Goal: Find contact information

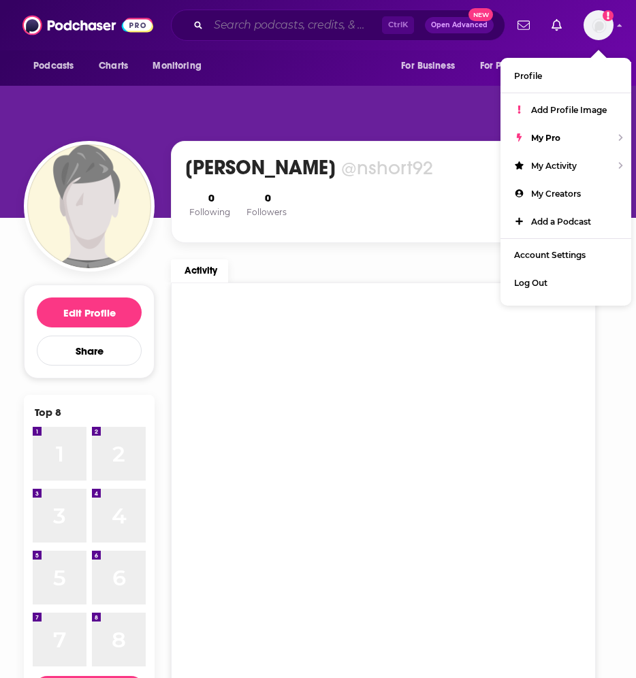
click at [300, 24] on input "Search podcasts, credits, & more..." at bounding box center [295, 25] width 174 height 22
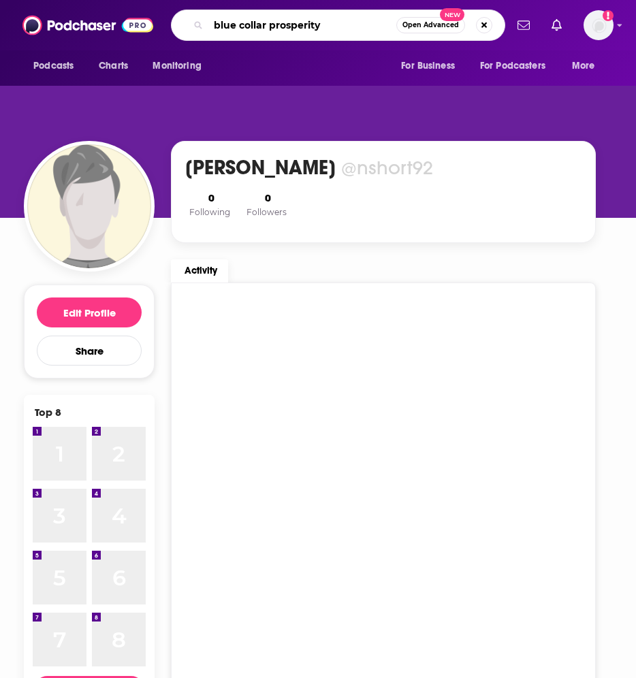
type input "blue collar prosperity"
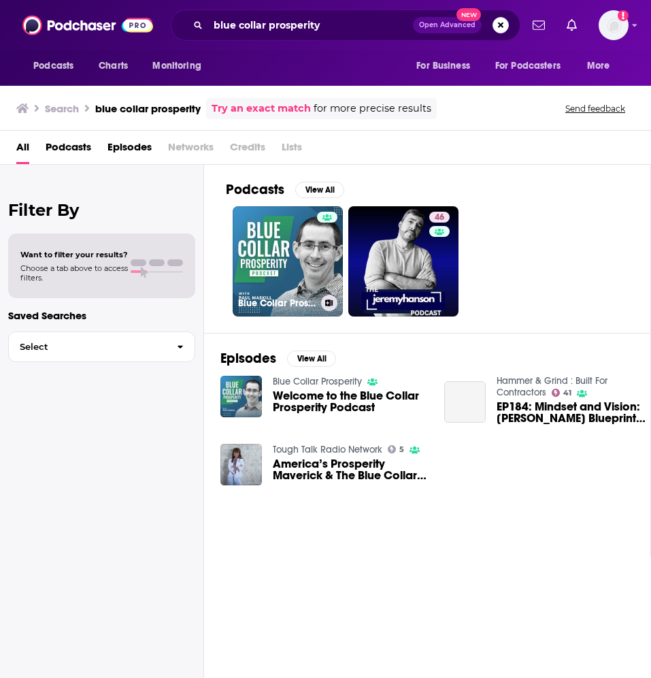
click at [282, 248] on link "Blue Collar Prosperity" at bounding box center [288, 261] width 110 height 110
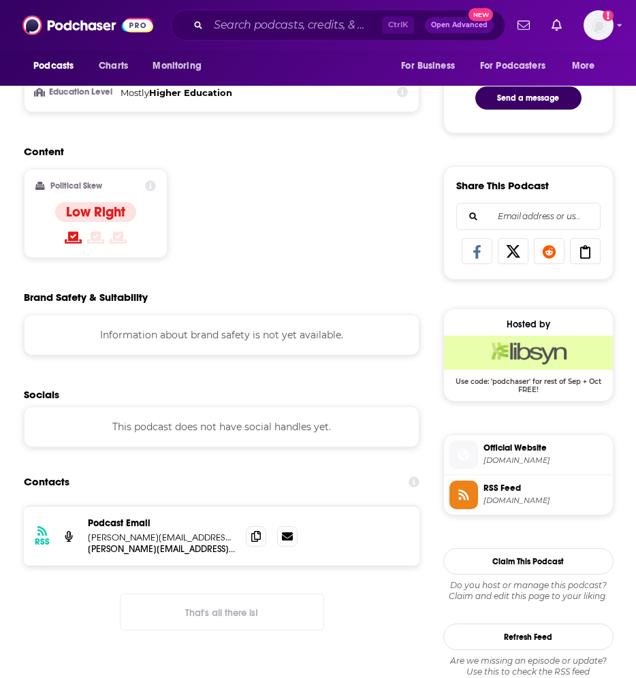
scroll to position [735, 0]
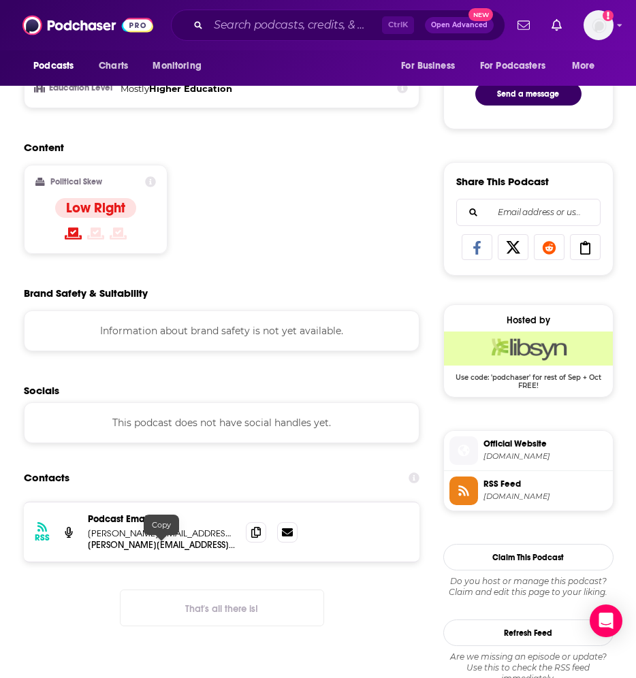
click at [150, 546] on p "[PERSON_NAME][EMAIL_ADDRESS][DOMAIN_NAME]" at bounding box center [161, 545] width 147 height 12
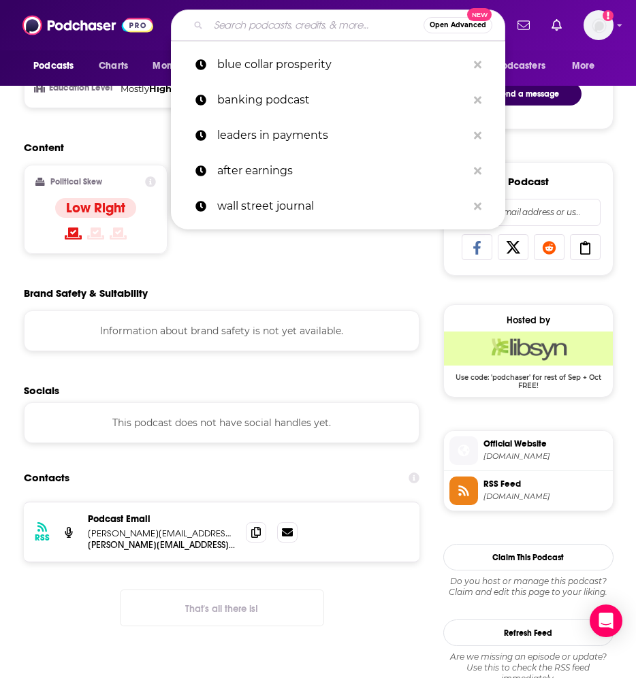
click at [257, 26] on input "Search podcasts, credits, & more..." at bounding box center [315, 25] width 215 height 22
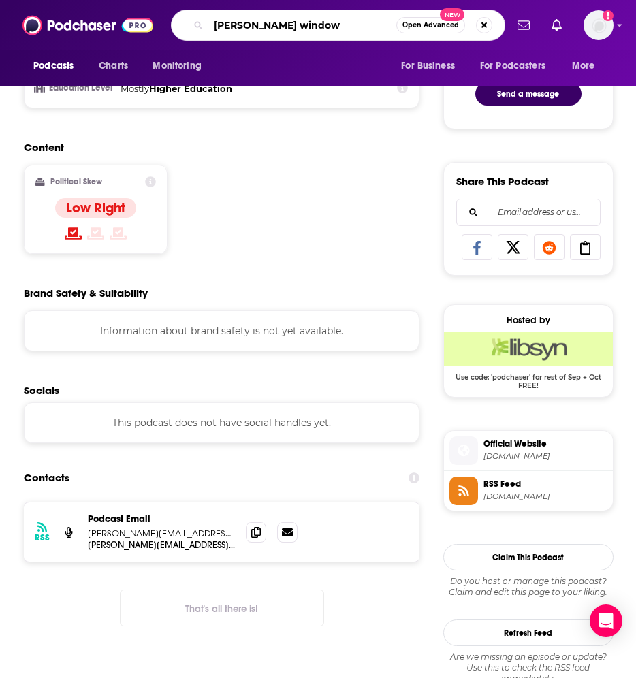
type input "[PERSON_NAME] windows"
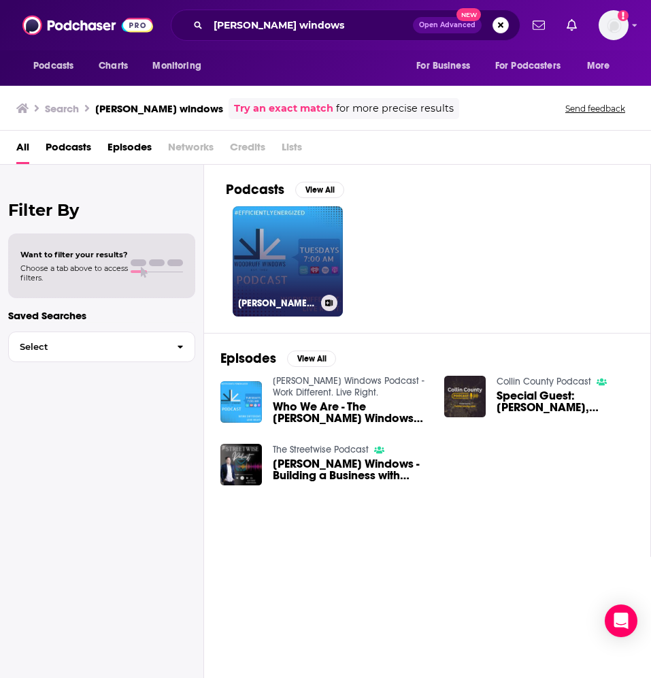
click at [291, 259] on link "[PERSON_NAME] Windows Podcast - Work Different. Live Right." at bounding box center [288, 261] width 110 height 110
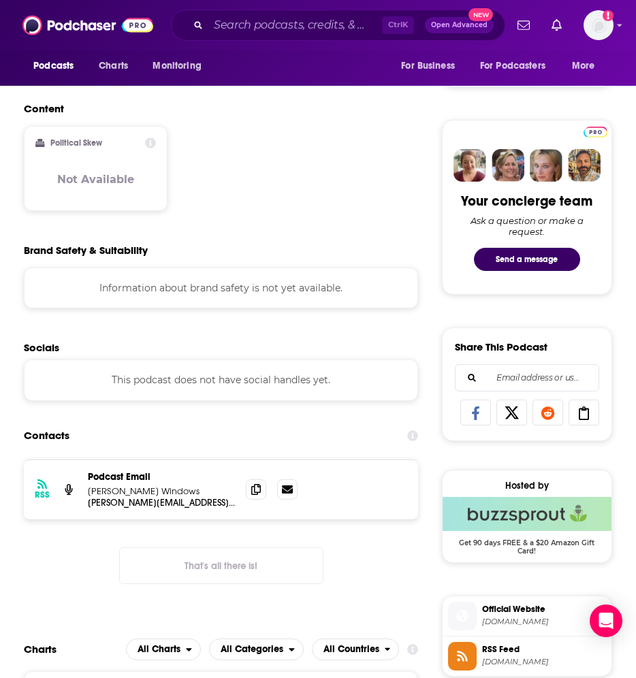
scroll to position [574, 0]
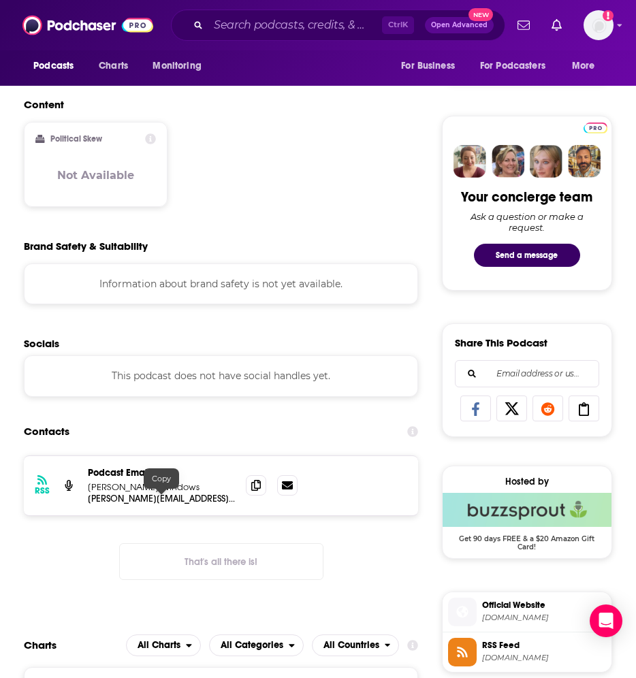
click at [157, 477] on p "Podcast Email" at bounding box center [161, 473] width 147 height 12
click at [161, 485] on p "[PERSON_NAME] Windows" at bounding box center [161, 487] width 147 height 12
click at [161, 497] on p "[PERSON_NAME][EMAIL_ADDRESS][DOMAIN_NAME]" at bounding box center [161, 499] width 147 height 12
click at [265, 25] on input "Search podcasts, credits, & more..." at bounding box center [295, 25] width 174 height 22
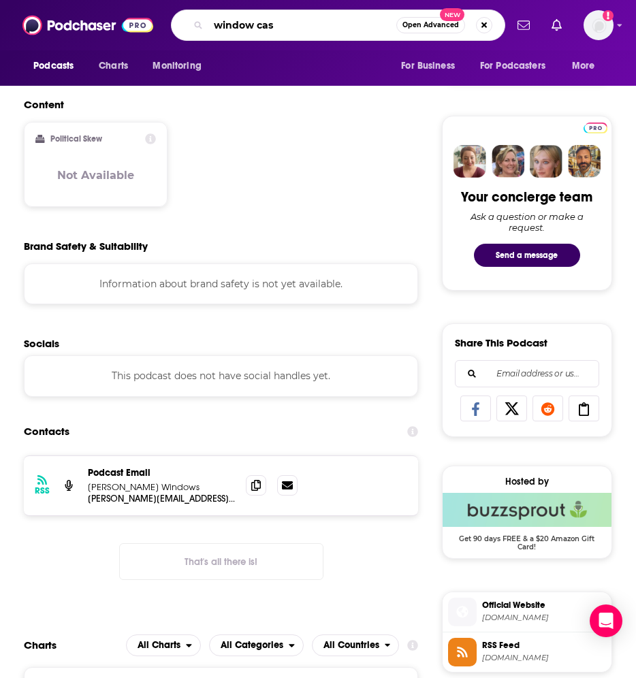
type input "window cast"
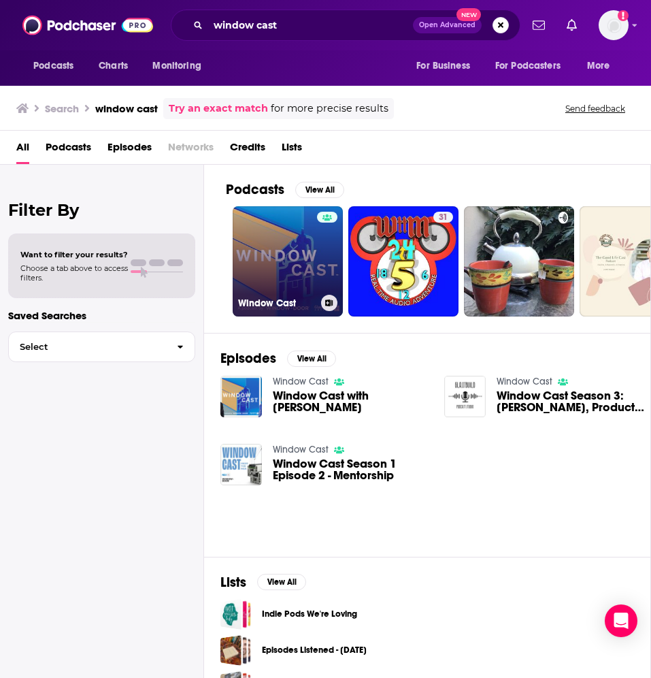
click at [275, 263] on link "Window Cast" at bounding box center [288, 261] width 110 height 110
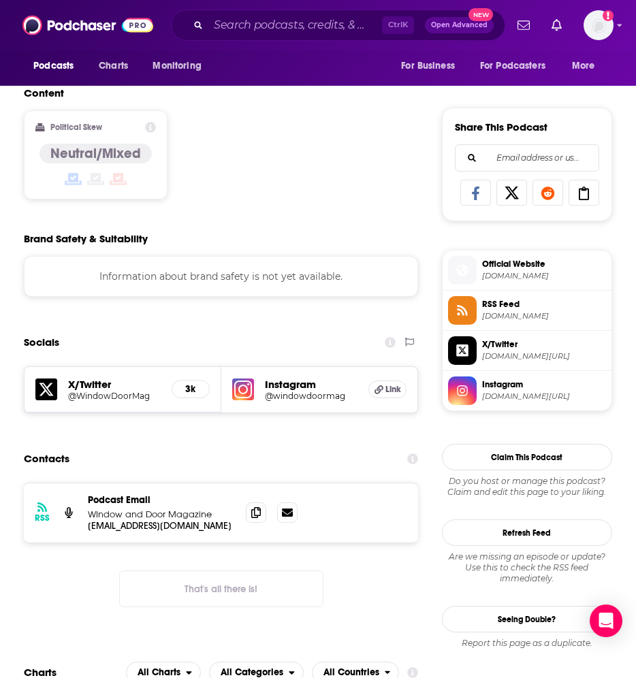
scroll to position [792, 0]
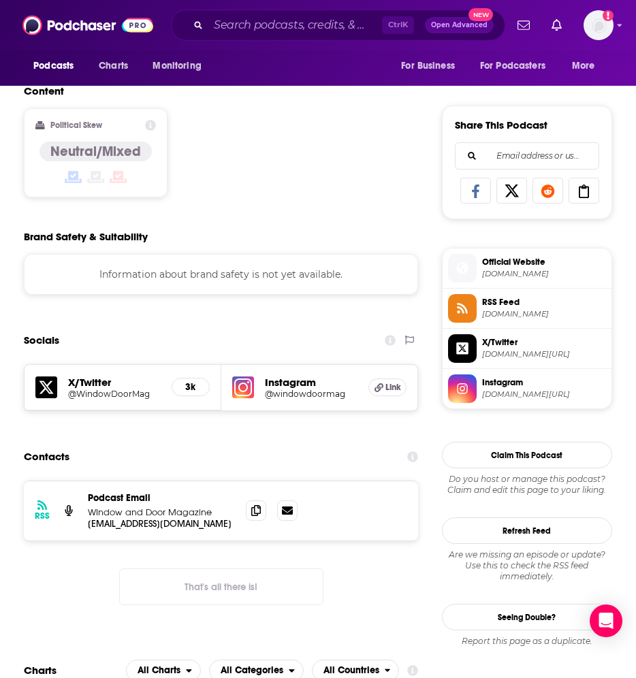
click at [154, 502] on p "Podcast Email" at bounding box center [161, 498] width 147 height 12
click at [159, 523] on p "[EMAIL_ADDRESS][DOMAIN_NAME]" at bounding box center [161, 524] width 147 height 12
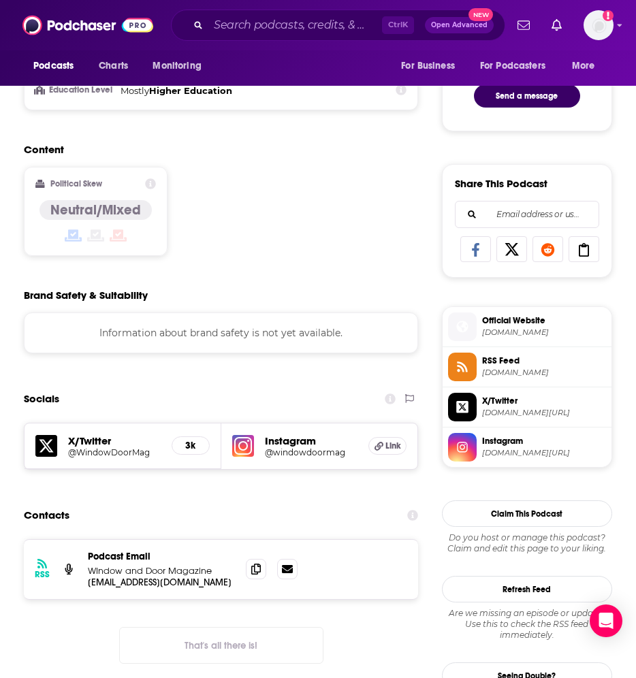
scroll to position [0, 0]
